Goal: Check status: Check status

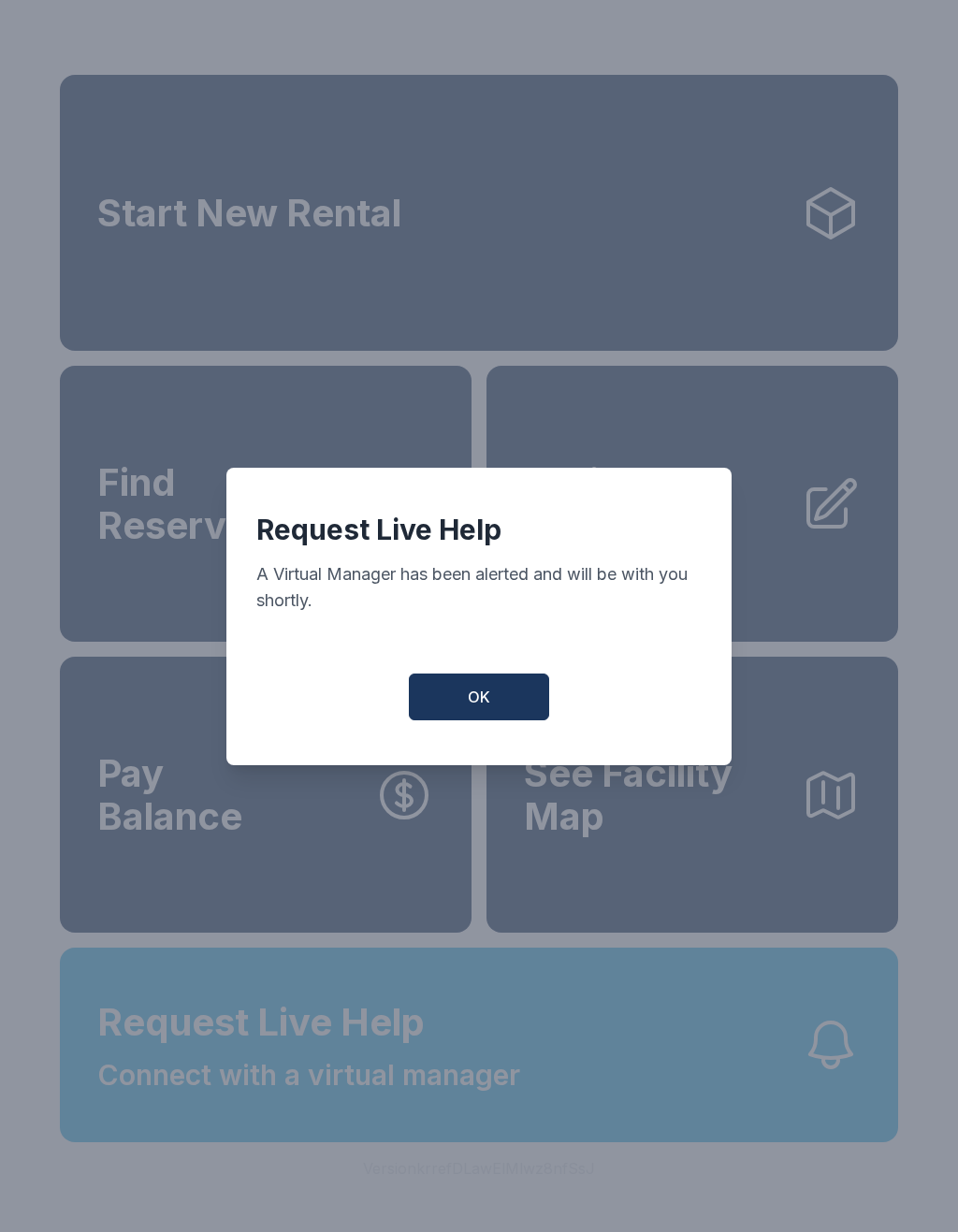
click at [436, 710] on button "OK" at bounding box center [479, 696] width 141 height 47
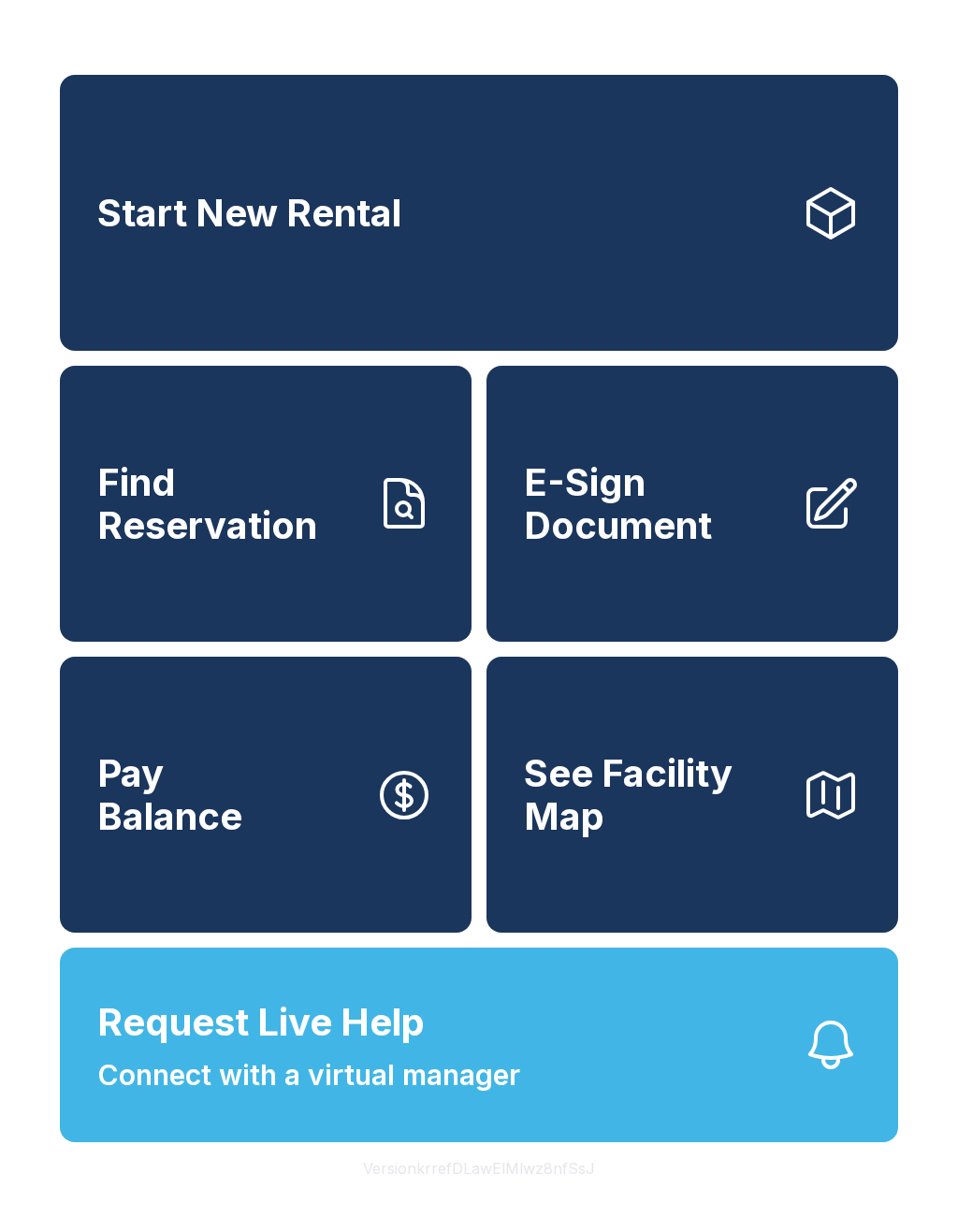
click at [382, 518] on icon at bounding box center [404, 504] width 59 height 59
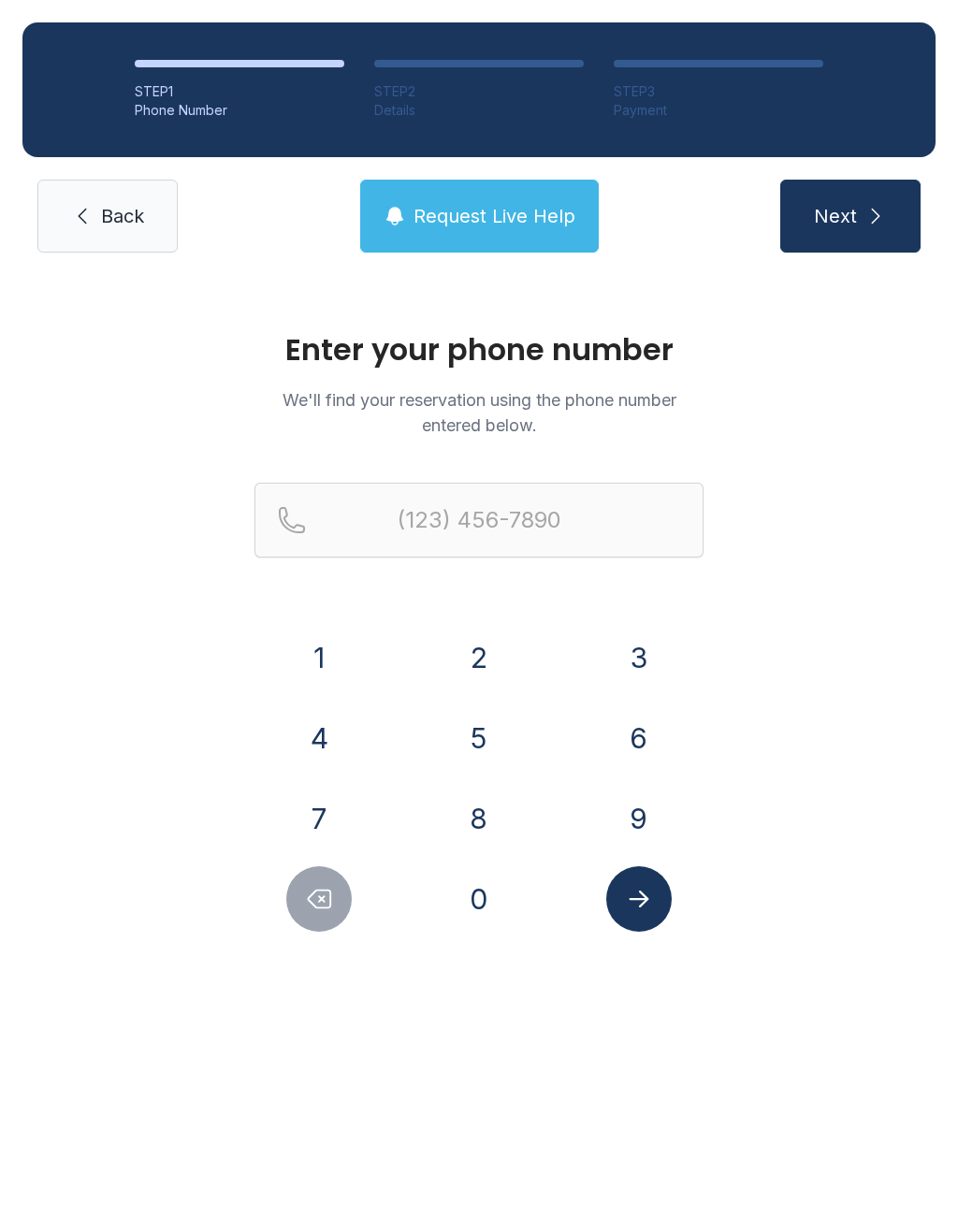
click at [637, 818] on button "9" at bounding box center [639, 818] width 65 height 65
click at [647, 667] on button "3" at bounding box center [639, 658] width 65 height 65
click at [644, 813] on button "9" at bounding box center [639, 818] width 65 height 65
click at [649, 745] on button "6" at bounding box center [639, 738] width 65 height 65
click at [330, 744] on button "4" at bounding box center [319, 738] width 65 height 65
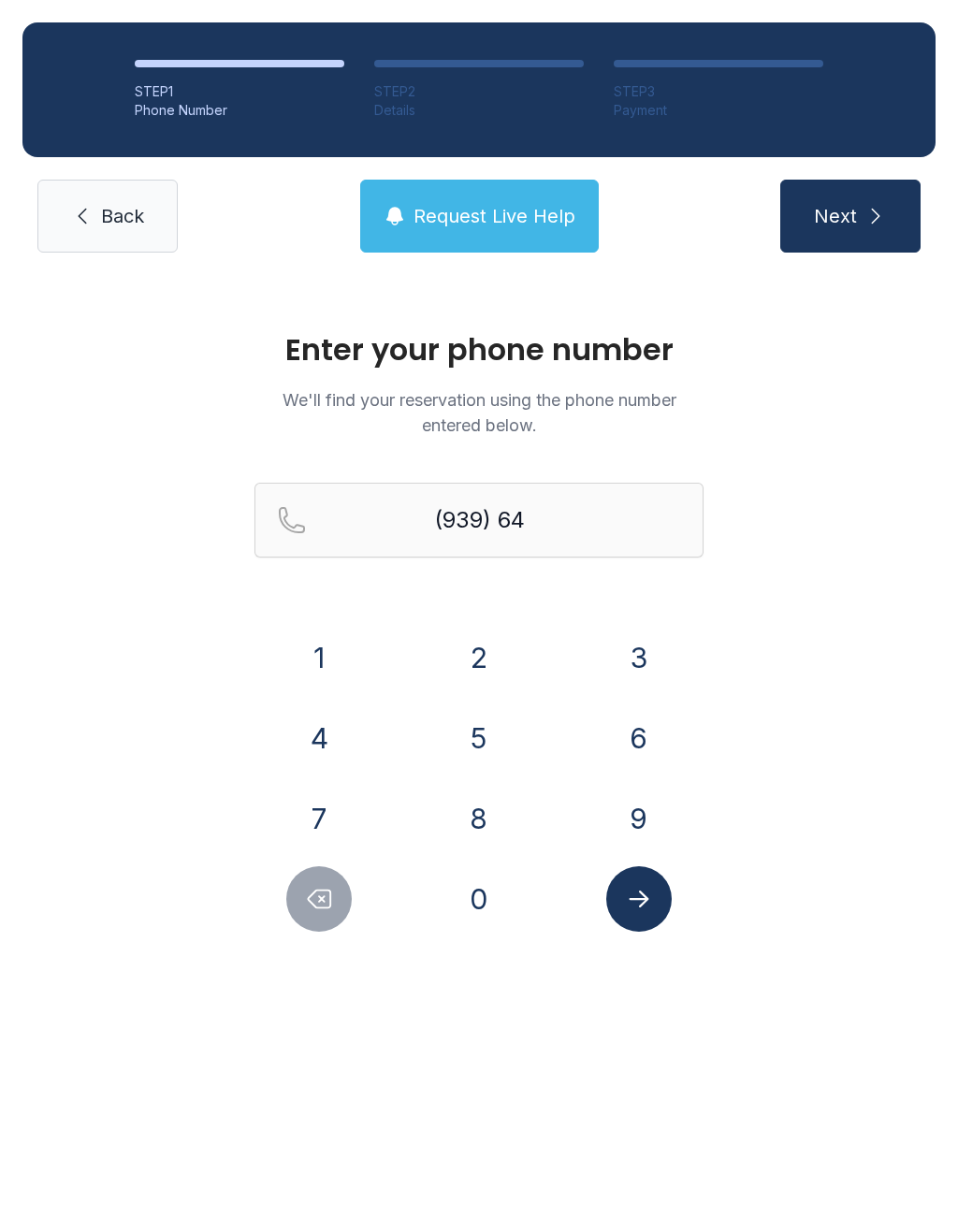
click at [635, 805] on button "9" at bounding box center [639, 818] width 65 height 65
click at [475, 886] on button "0" at bounding box center [479, 898] width 65 height 65
click at [625, 735] on button "6" at bounding box center [639, 738] width 65 height 65
click at [652, 639] on button "3" at bounding box center [639, 658] width 65 height 65
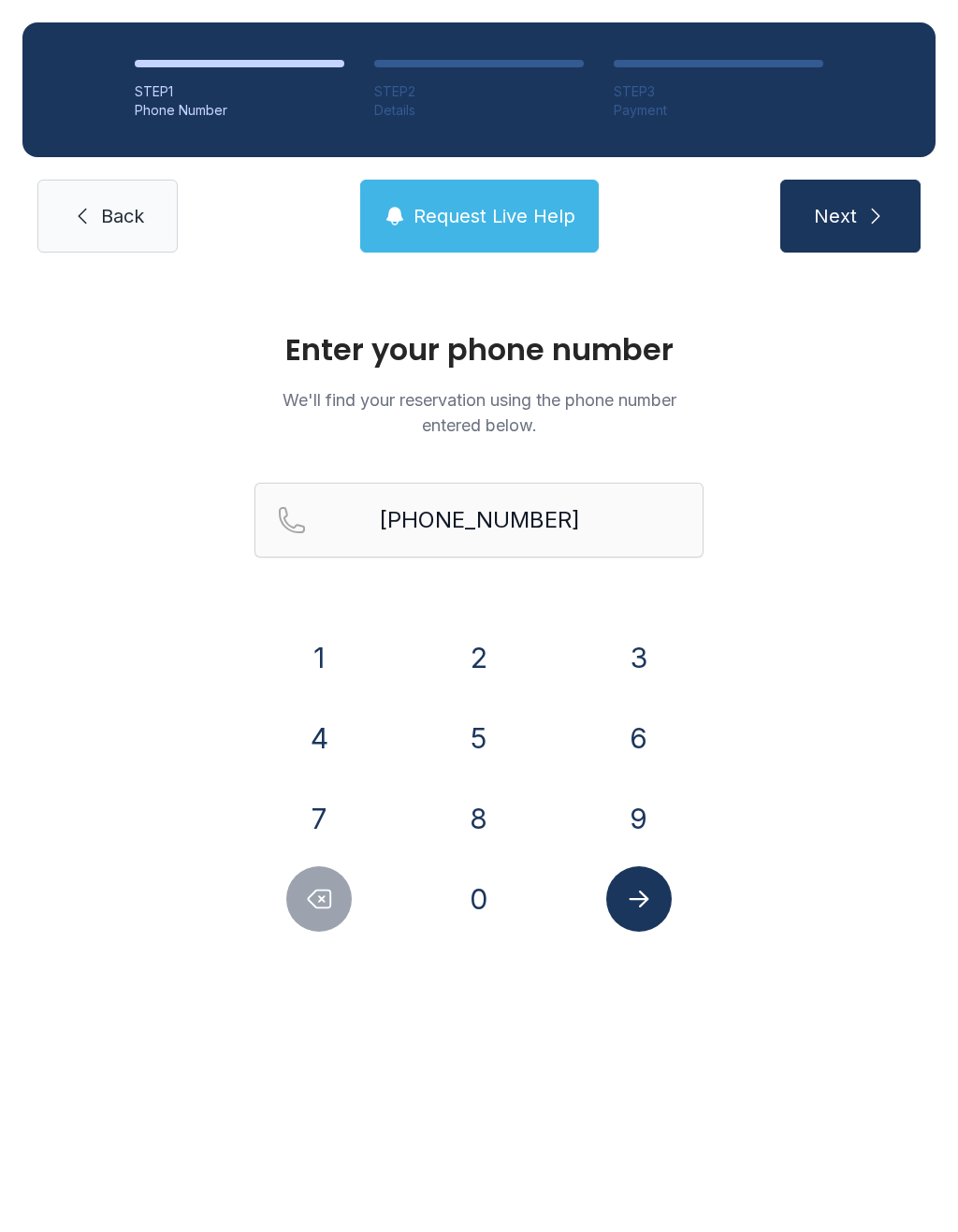
click at [650, 900] on icon "Submit lookup form" at bounding box center [639, 898] width 28 height 28
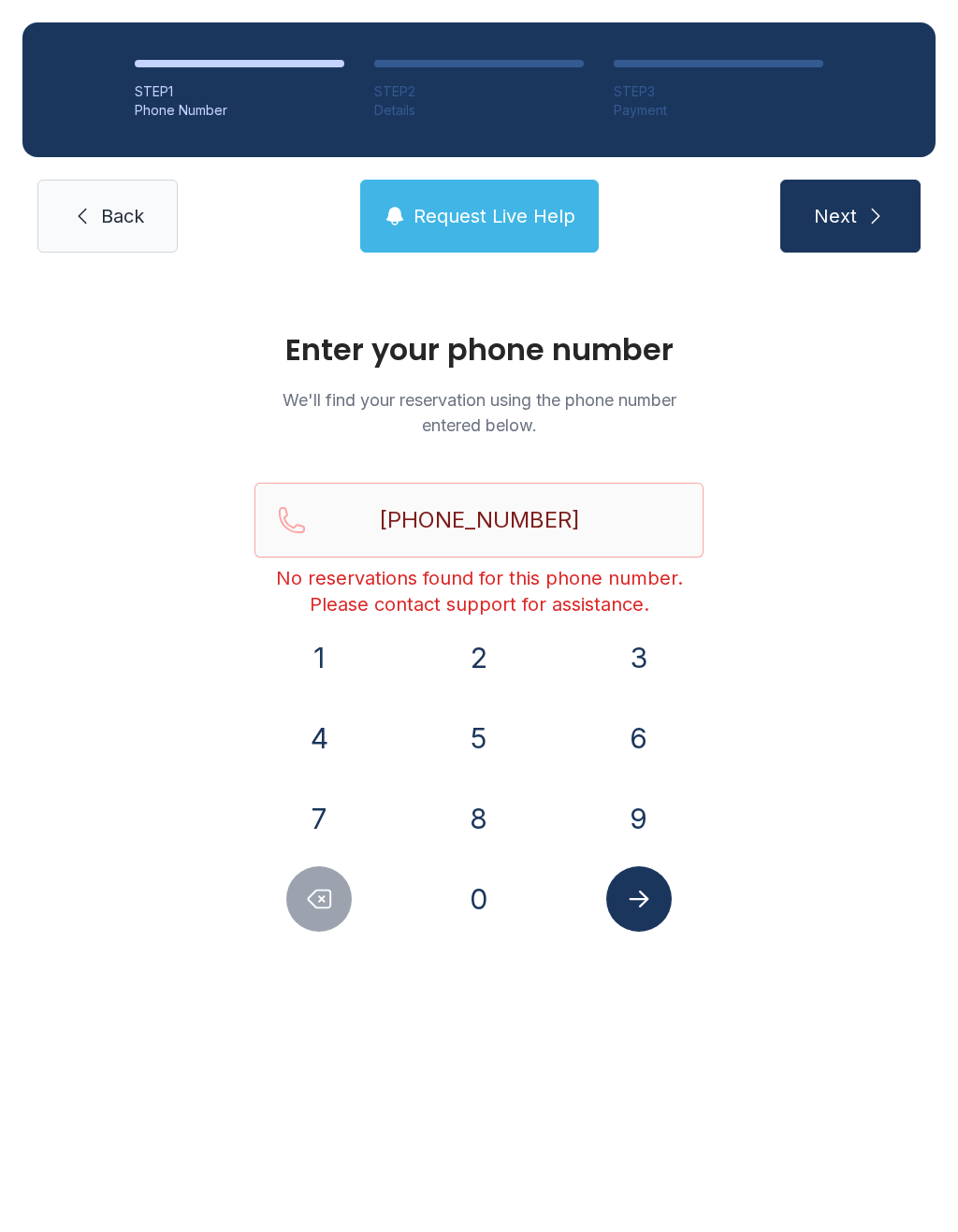
click at [340, 891] on button "Delete number" at bounding box center [319, 898] width 65 height 65
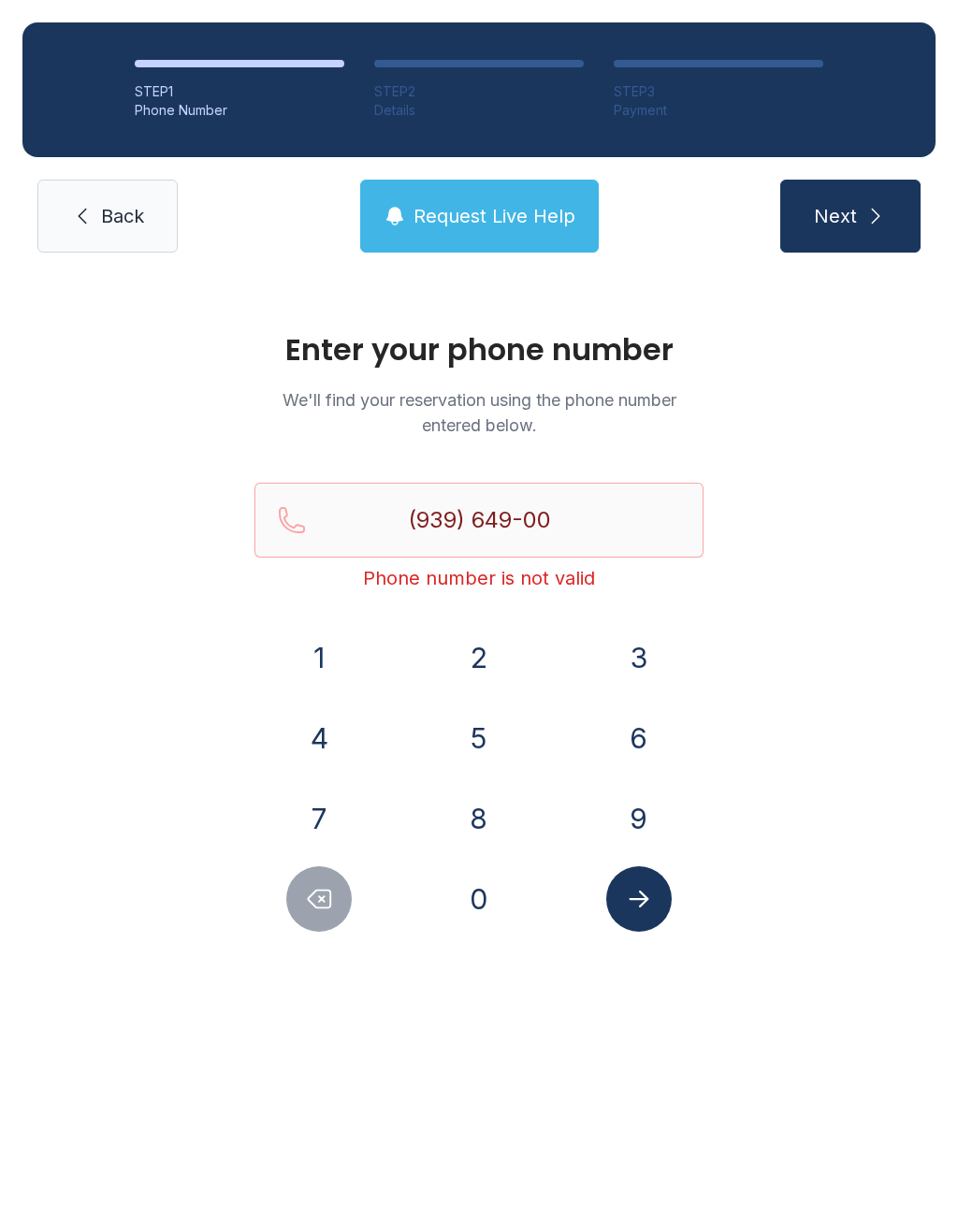
click at [330, 882] on button "Delete number" at bounding box center [319, 898] width 65 height 65
click at [329, 881] on button "Delete number" at bounding box center [319, 898] width 65 height 65
click at [335, 885] on button "Delete number" at bounding box center [319, 898] width 65 height 65
click at [334, 884] on button "Delete number" at bounding box center [319, 898] width 65 height 65
click at [336, 899] on button "Delete number" at bounding box center [319, 898] width 65 height 65
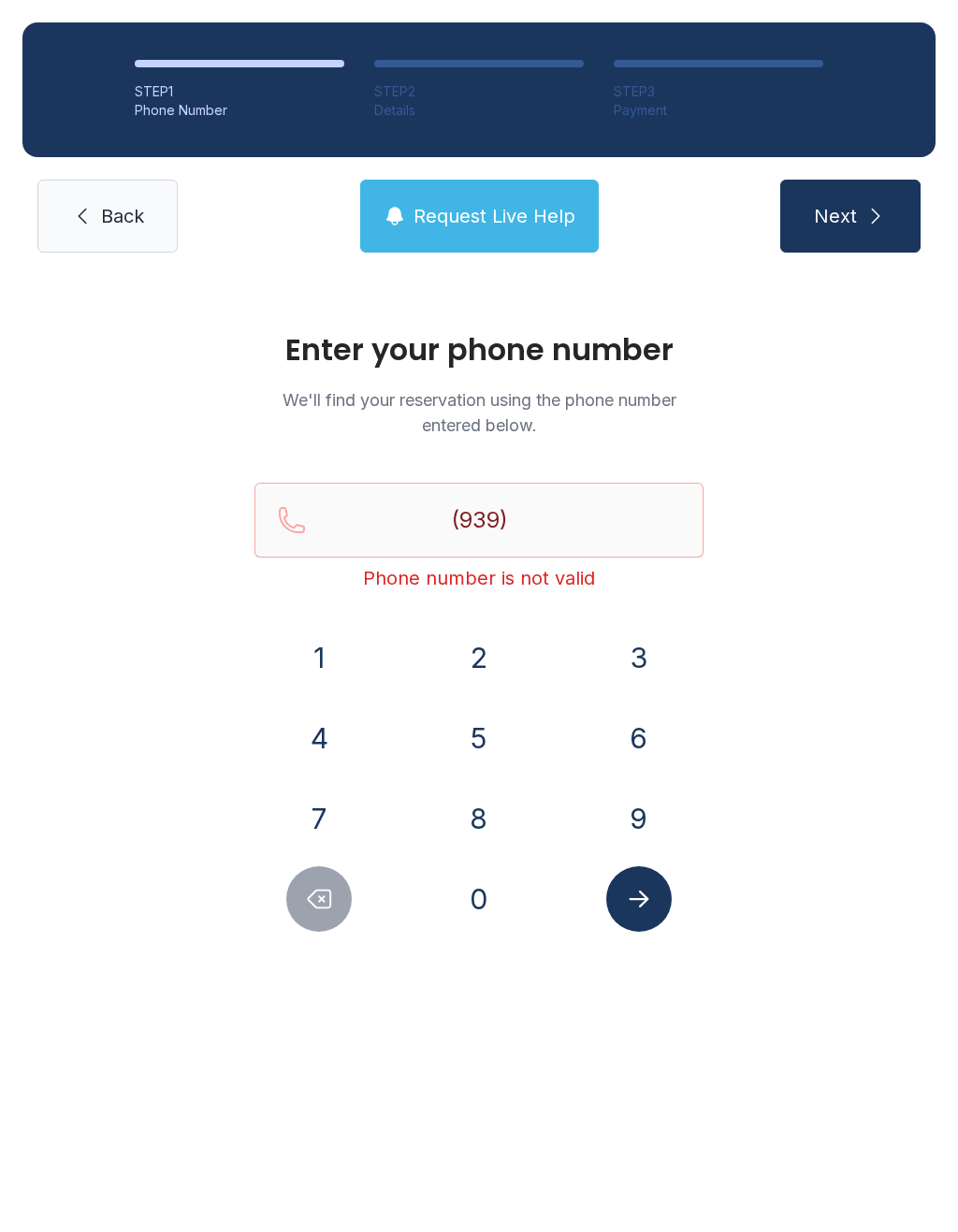
click at [335, 898] on button "Delete number" at bounding box center [319, 898] width 65 height 65
click at [340, 900] on button "Delete number" at bounding box center [319, 898] width 65 height 65
type input "(9"
click at [340, 900] on button "Delete number" at bounding box center [319, 898] width 65 height 65
click at [342, 897] on button "Delete number" at bounding box center [319, 898] width 65 height 65
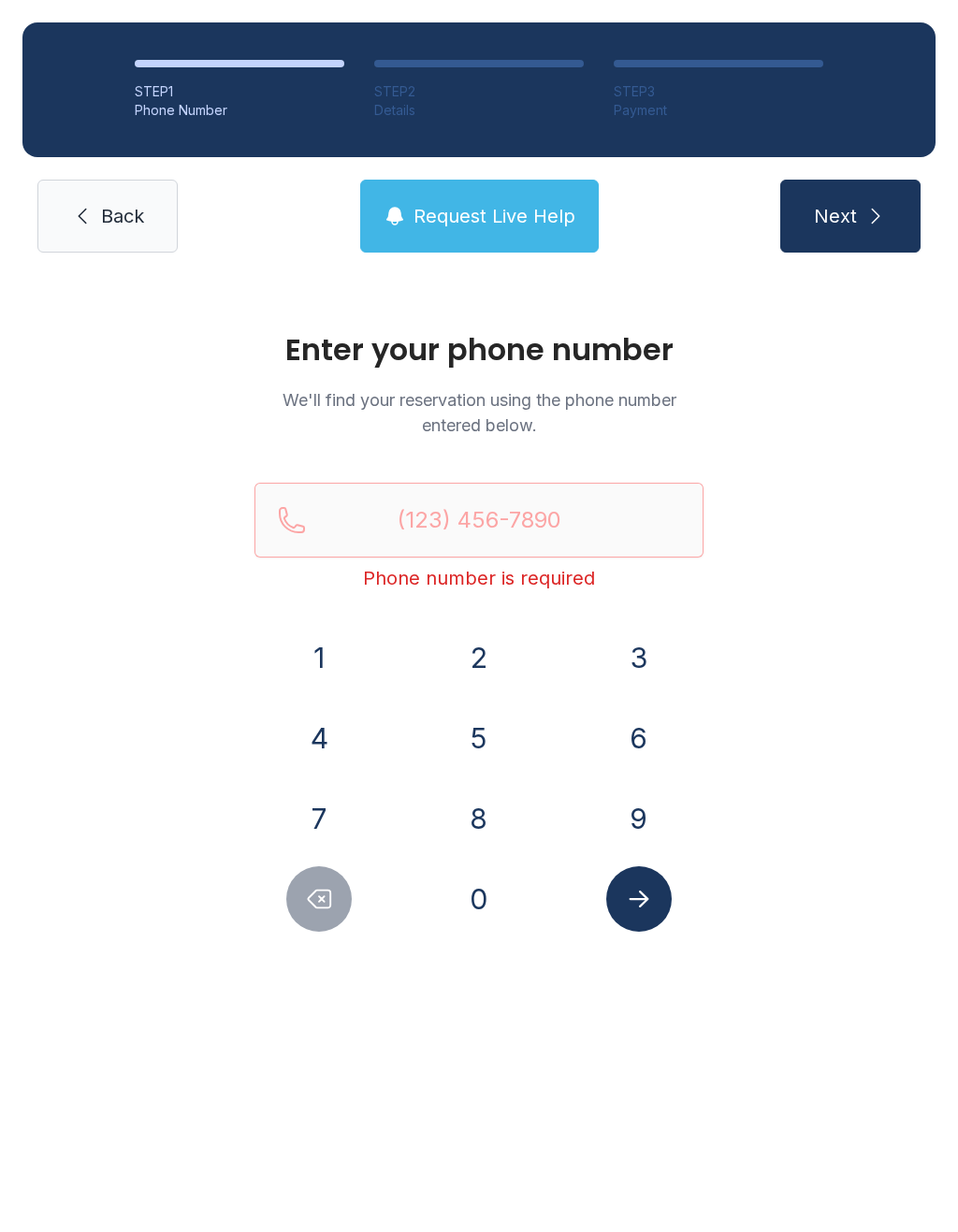
click at [342, 897] on button "Delete number" at bounding box center [319, 898] width 65 height 65
